Goal: Navigation & Orientation: Understand site structure

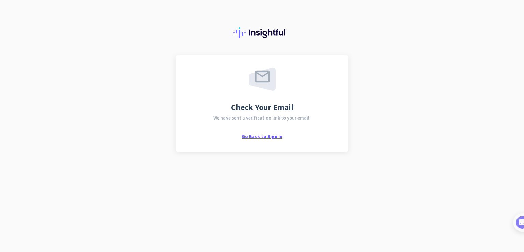
click at [265, 136] on span "Go Back to Sign In" at bounding box center [262, 136] width 41 height 6
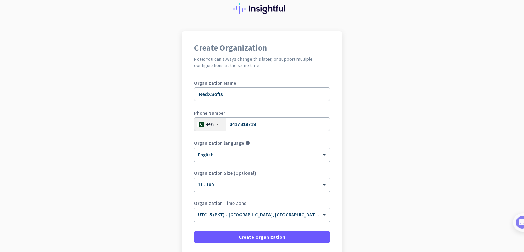
scroll to position [78, 0]
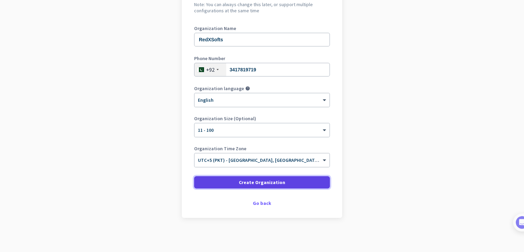
click at [261, 187] on span at bounding box center [262, 182] width 136 height 16
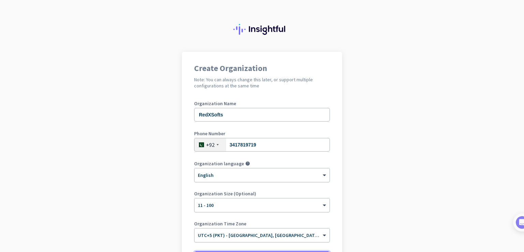
scroll to position [0, 0]
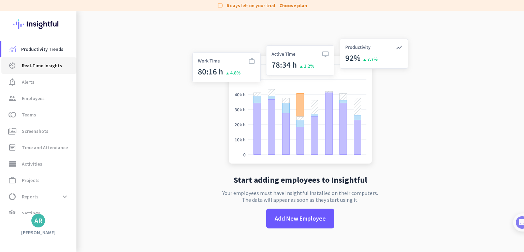
click at [51, 68] on span "Real-Time Insights" at bounding box center [42, 65] width 40 height 8
click at [45, 82] on span "notification_important Alerts" at bounding box center [39, 82] width 64 height 8
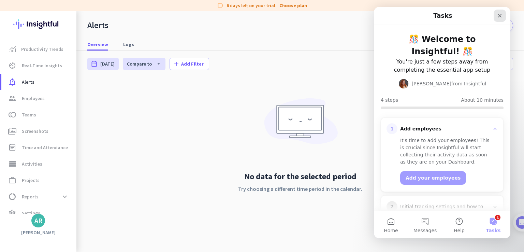
click at [499, 16] on icon "Close" at bounding box center [500, 16] width 4 height 4
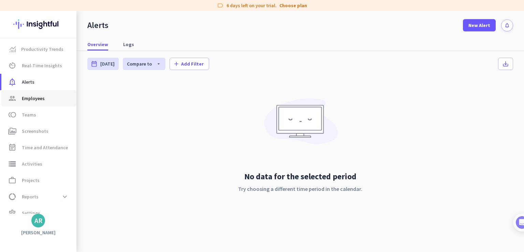
click at [34, 104] on link "group Employees" at bounding box center [38, 98] width 75 height 16
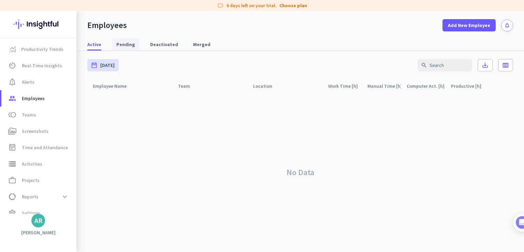
click at [131, 46] on span "Pending" at bounding box center [125, 44] width 19 height 7
click at [92, 44] on span "Active" at bounding box center [94, 44] width 14 height 7
click at [36, 116] on span "toll Teams" at bounding box center [39, 115] width 64 height 8
click at [36, 133] on span "Screenshots" at bounding box center [35, 131] width 27 height 8
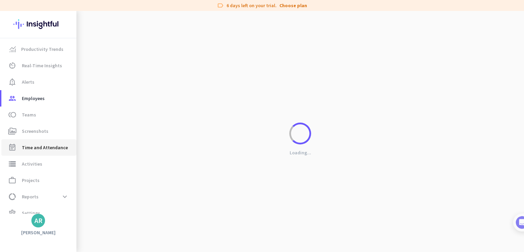
click at [44, 151] on span "Time and Attendance" at bounding box center [45, 147] width 46 height 8
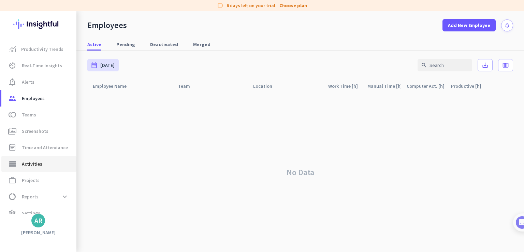
click at [40, 165] on span "Activities" at bounding box center [32, 164] width 20 height 8
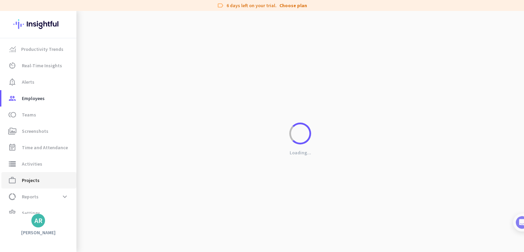
click at [40, 184] on span "work_outline Projects" at bounding box center [39, 180] width 64 height 8
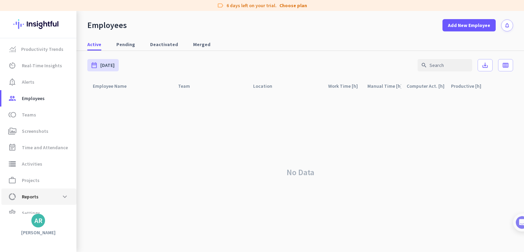
click at [38, 195] on span "data_usage Reports expand_more" at bounding box center [39, 196] width 64 height 12
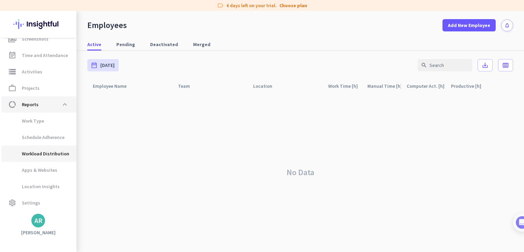
type input "[DATE] - [DATE]"
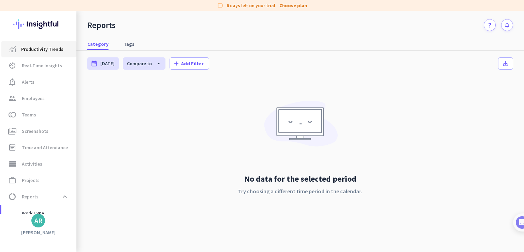
click at [33, 53] on span "Productivity Trends" at bounding box center [42, 49] width 42 height 8
